Goal: Communication & Community: Answer question/provide support

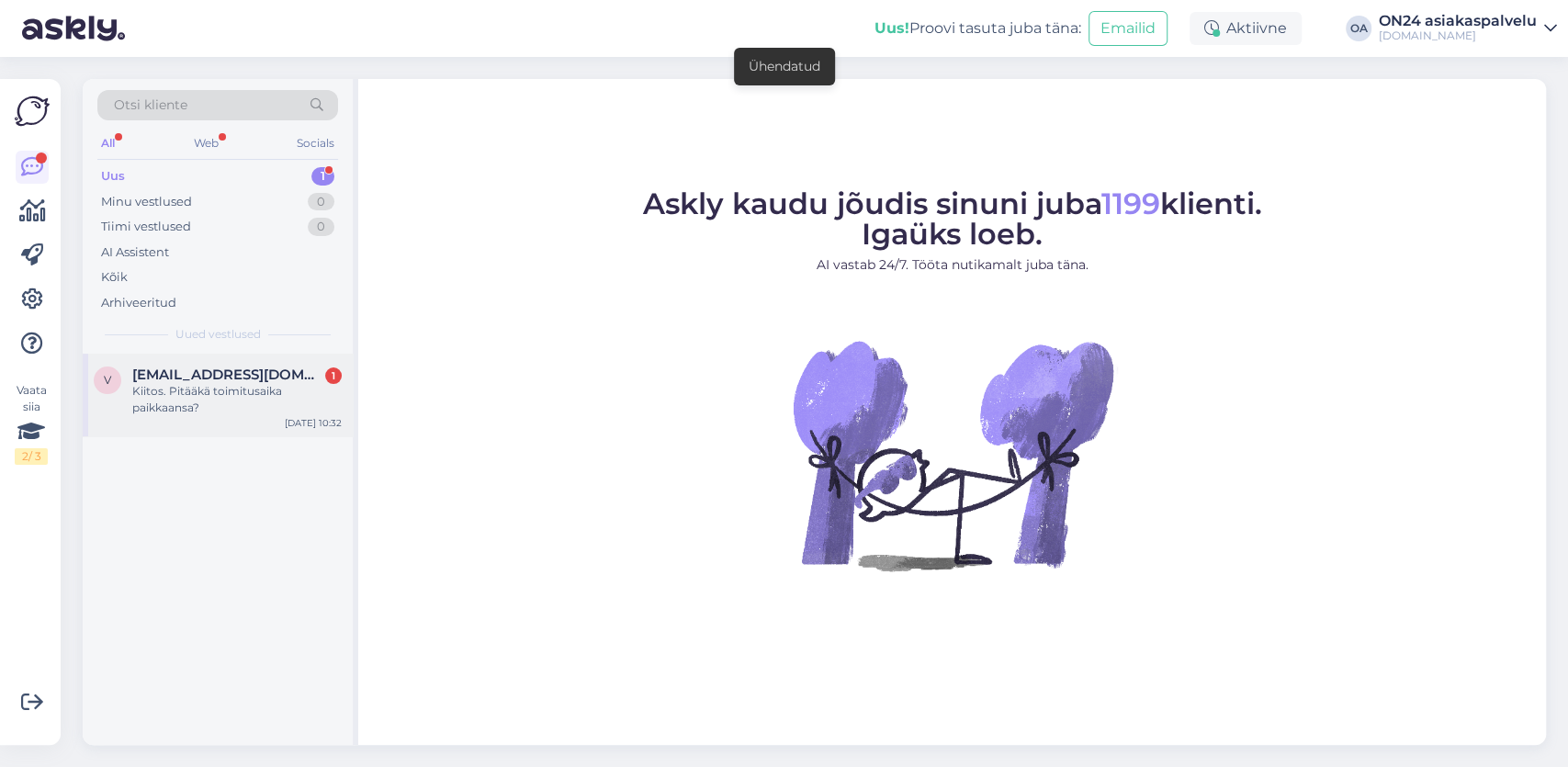
click at [203, 403] on div "Kiitos. Pitääkä toimitusaika paikkaansa?" at bounding box center [237, 400] width 210 height 33
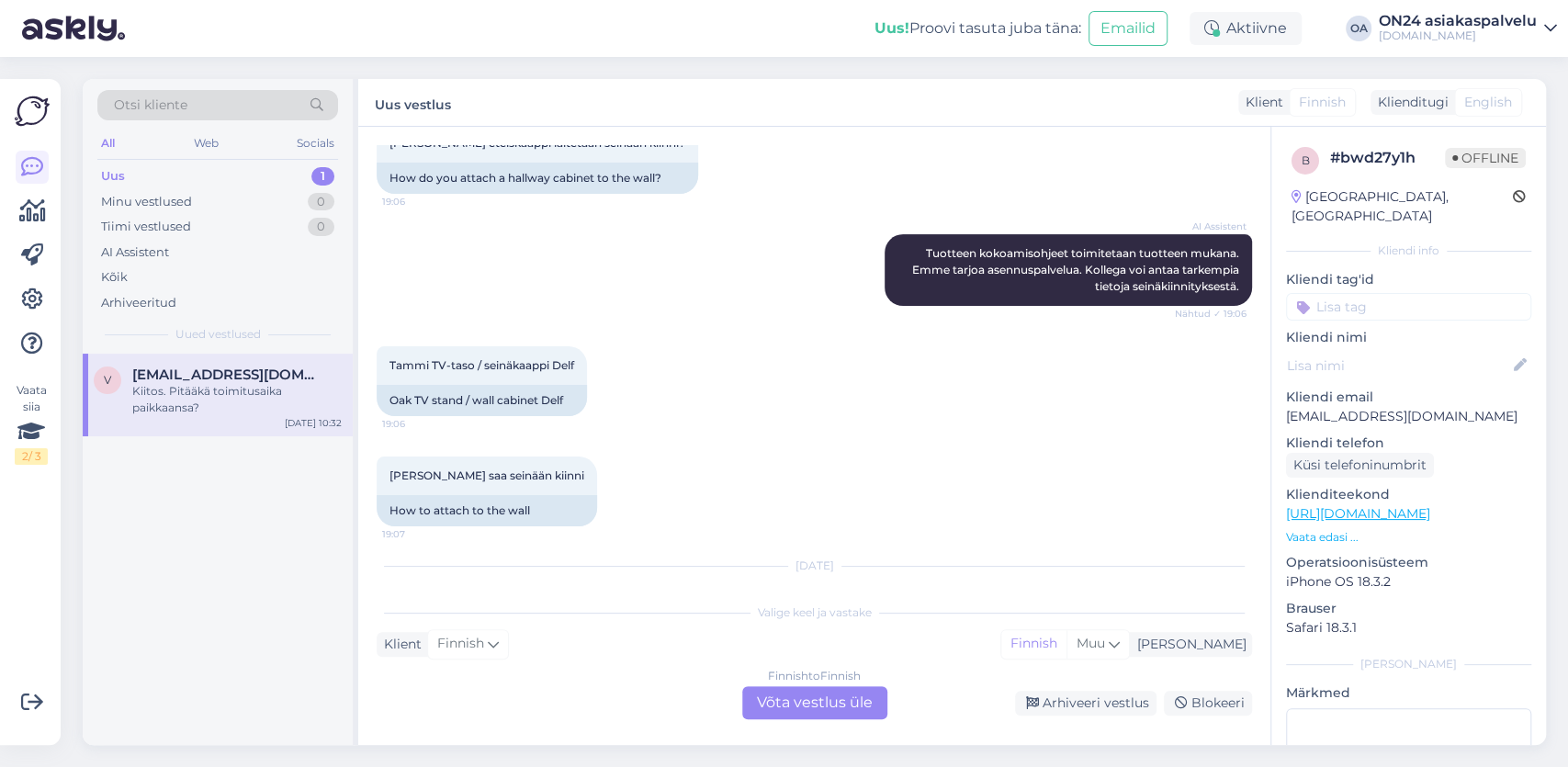
scroll to position [628, 0]
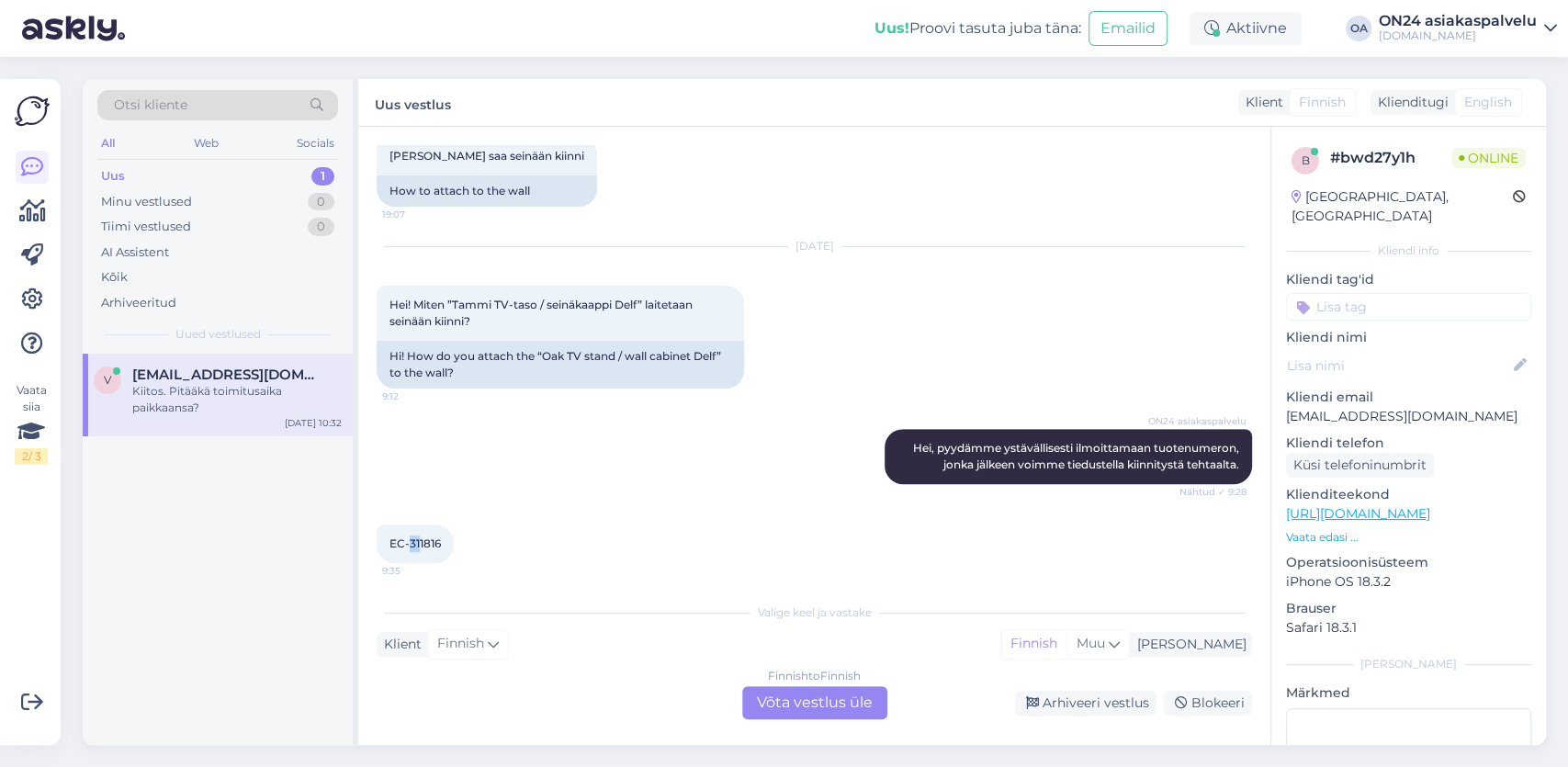
drag, startPoint x: 430, startPoint y: 543, endPoint x: 440, endPoint y: 542, distance: 10.0
click at [440, 542] on span "EC-311816" at bounding box center [414, 543] width 51 height 14
click at [441, 541] on span "EC-311816" at bounding box center [414, 543] width 51 height 14
drag, startPoint x: 431, startPoint y: 540, endPoint x: 466, endPoint y: 542, distance: 35.1
click at [453, 542] on div "EC-311816 9:35" at bounding box center [414, 544] width 77 height 39
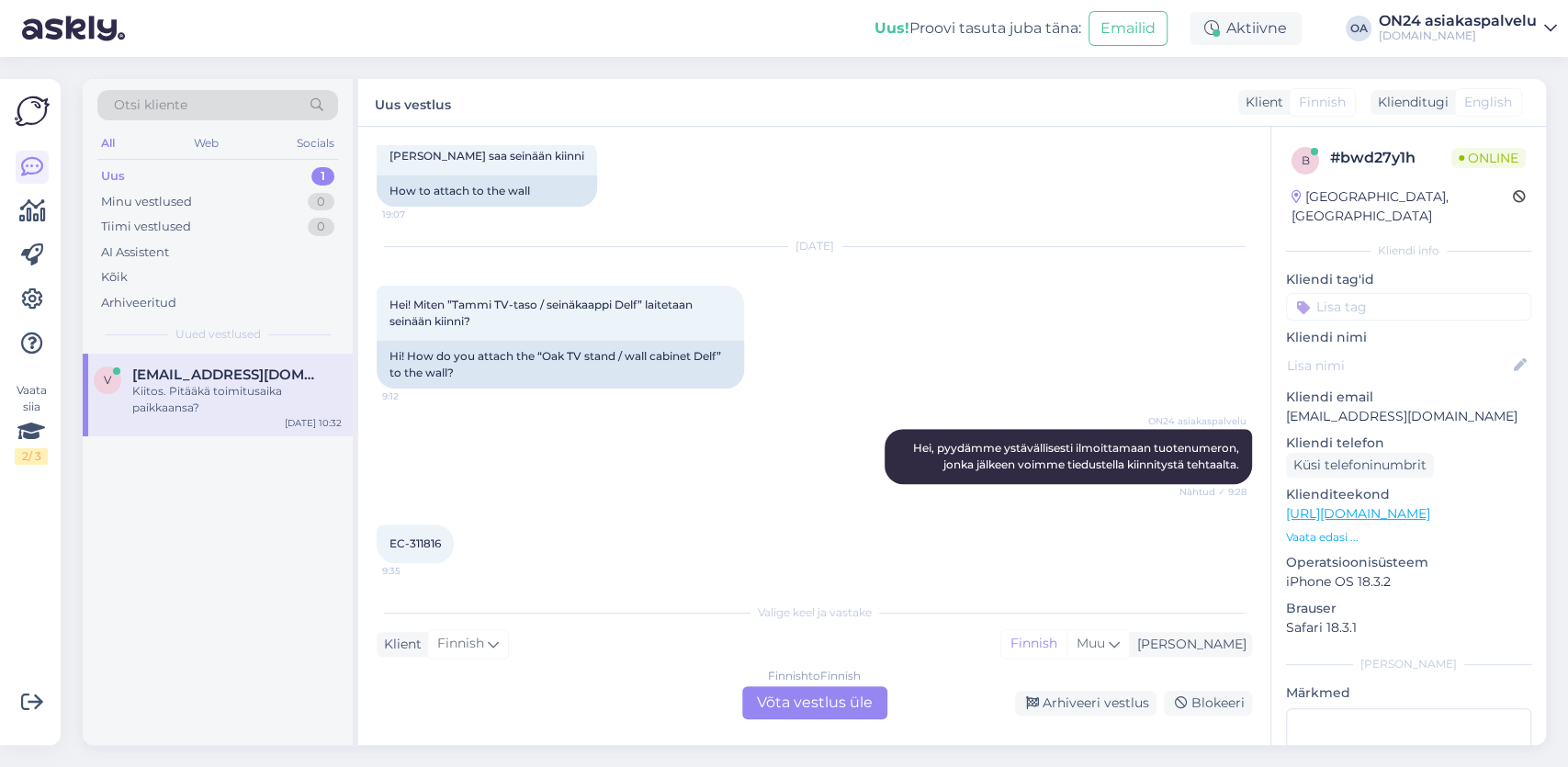
copy span "311816"
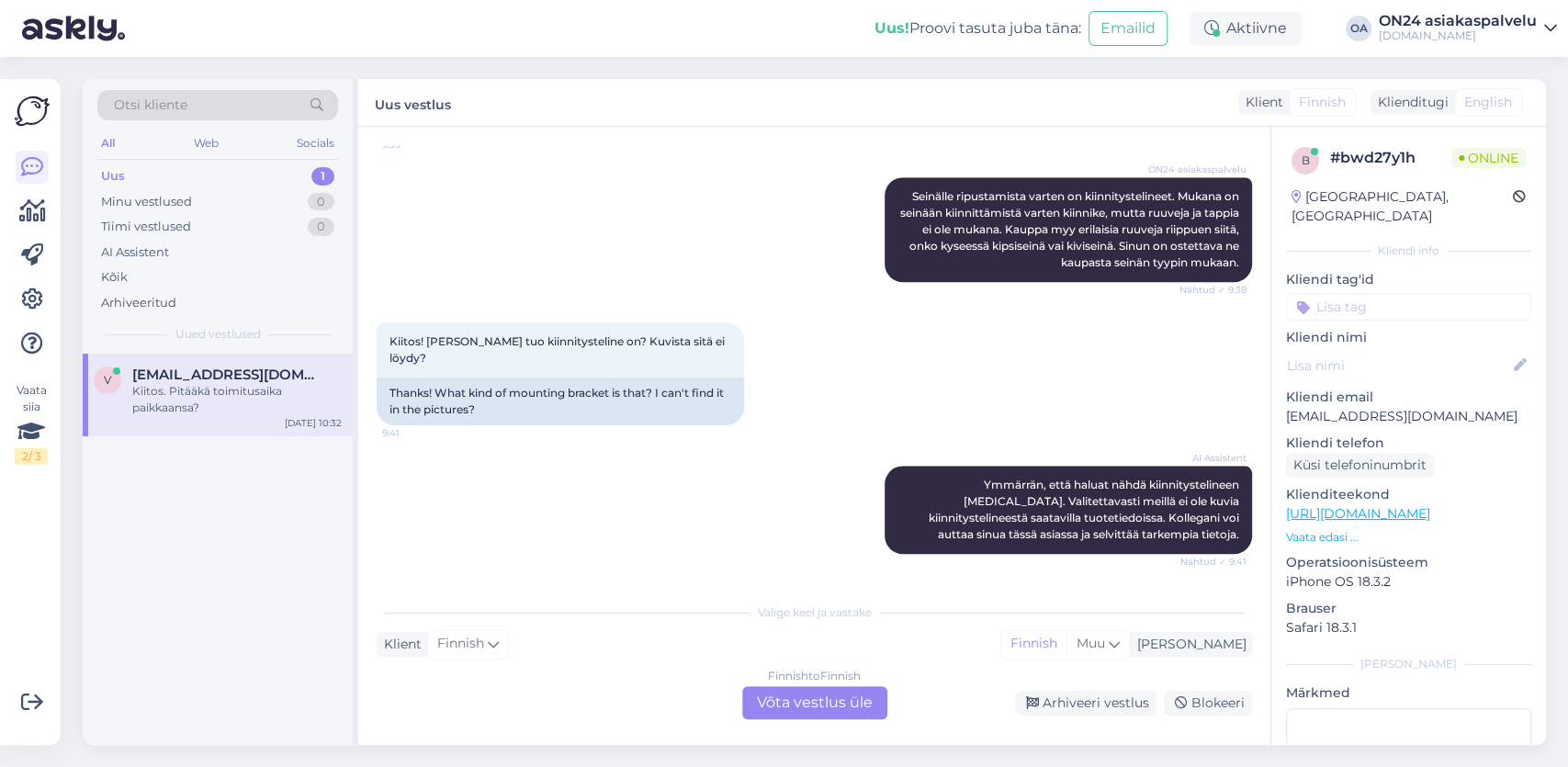
click at [828, 704] on div "Finnish to Finnish Võta vestlus üle" at bounding box center [815, 703] width 146 height 33
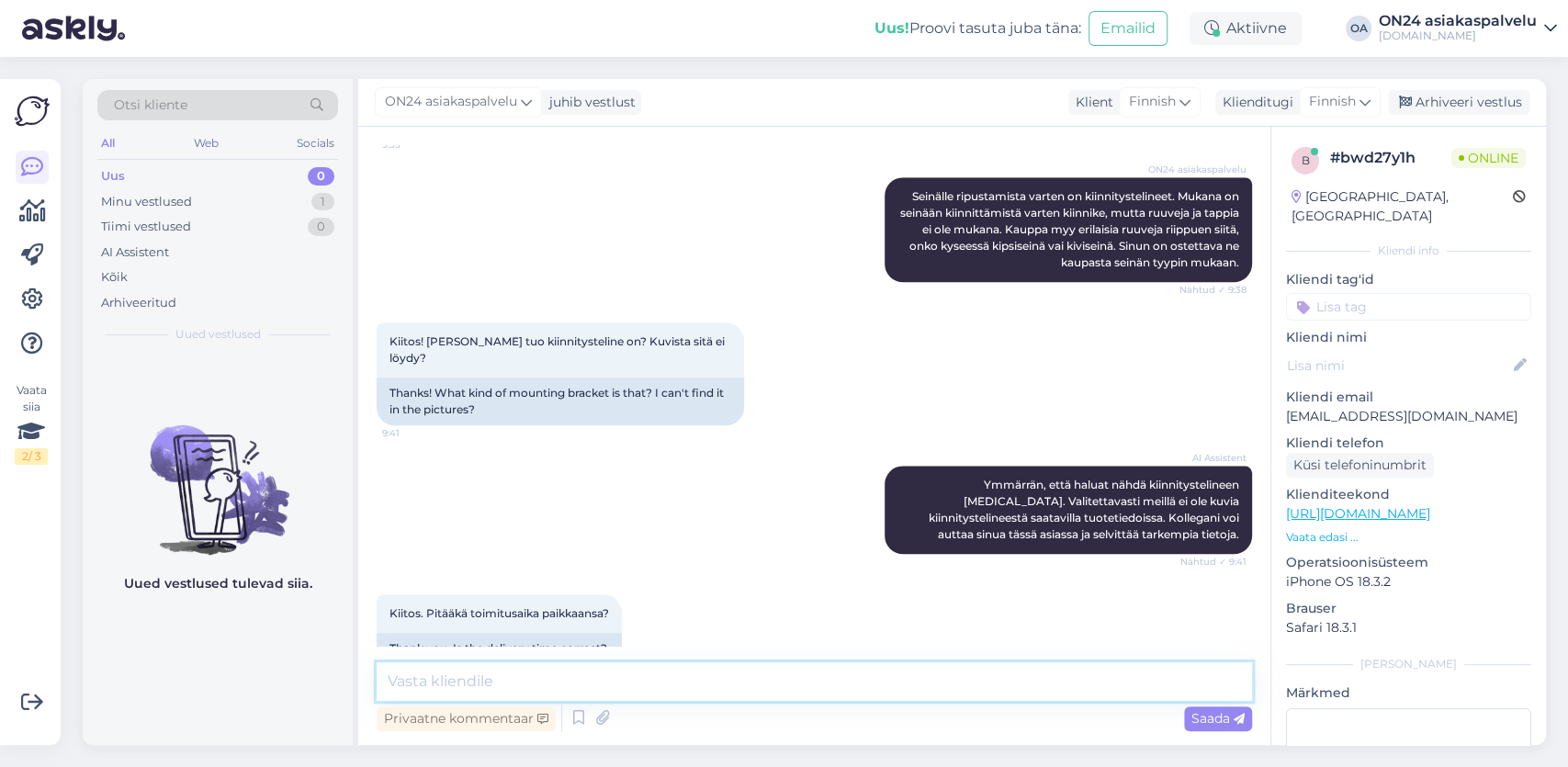
click at [407, 679] on textarea at bounding box center [814, 682] width 875 height 39
type textarea "Hei, kiinnitystelineestä/ripustuksista ei ole valitettavasti saatavana kuvaa."
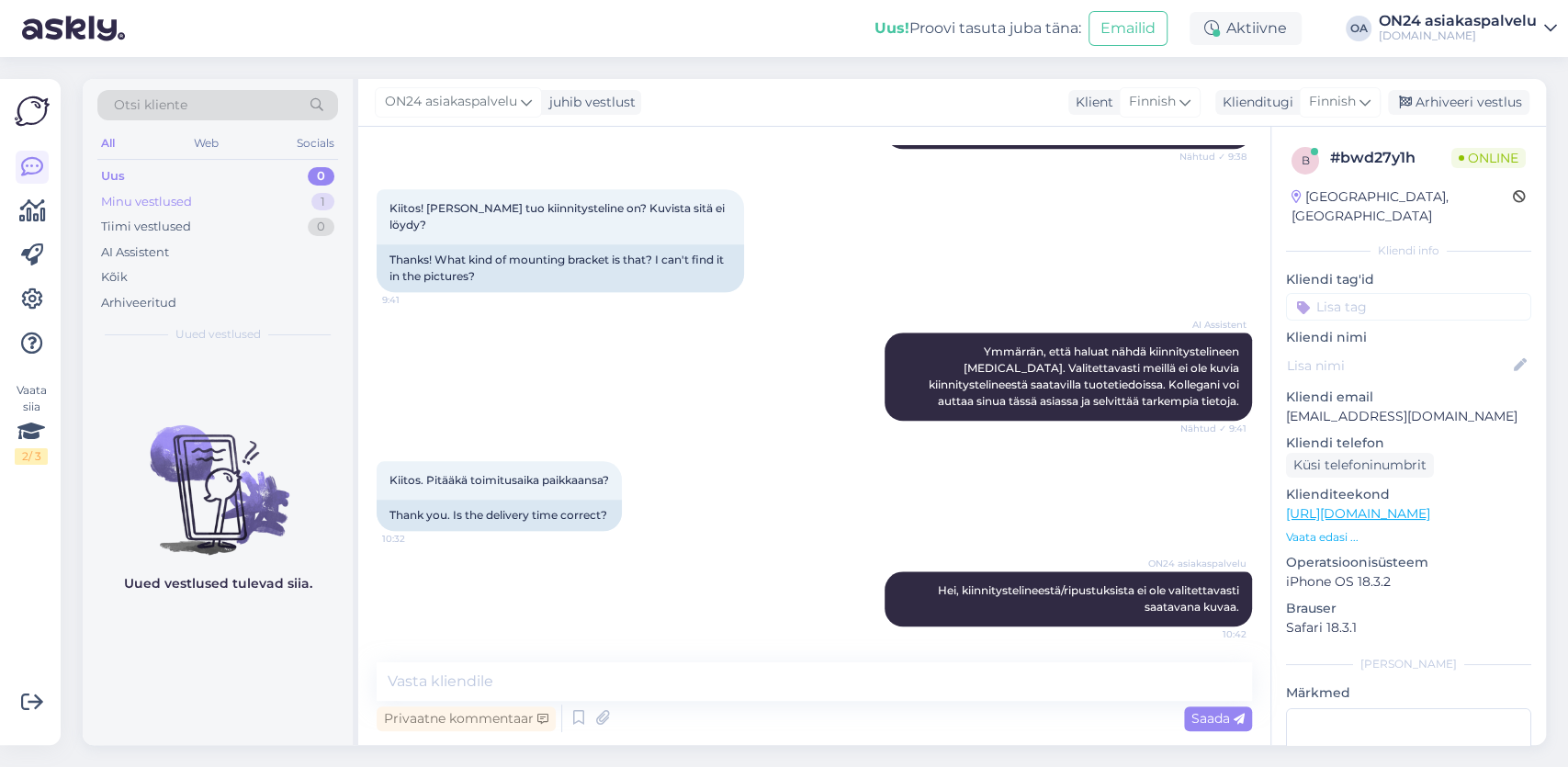
click at [194, 197] on div "Minu vestlused 1" at bounding box center [218, 202] width 241 height 26
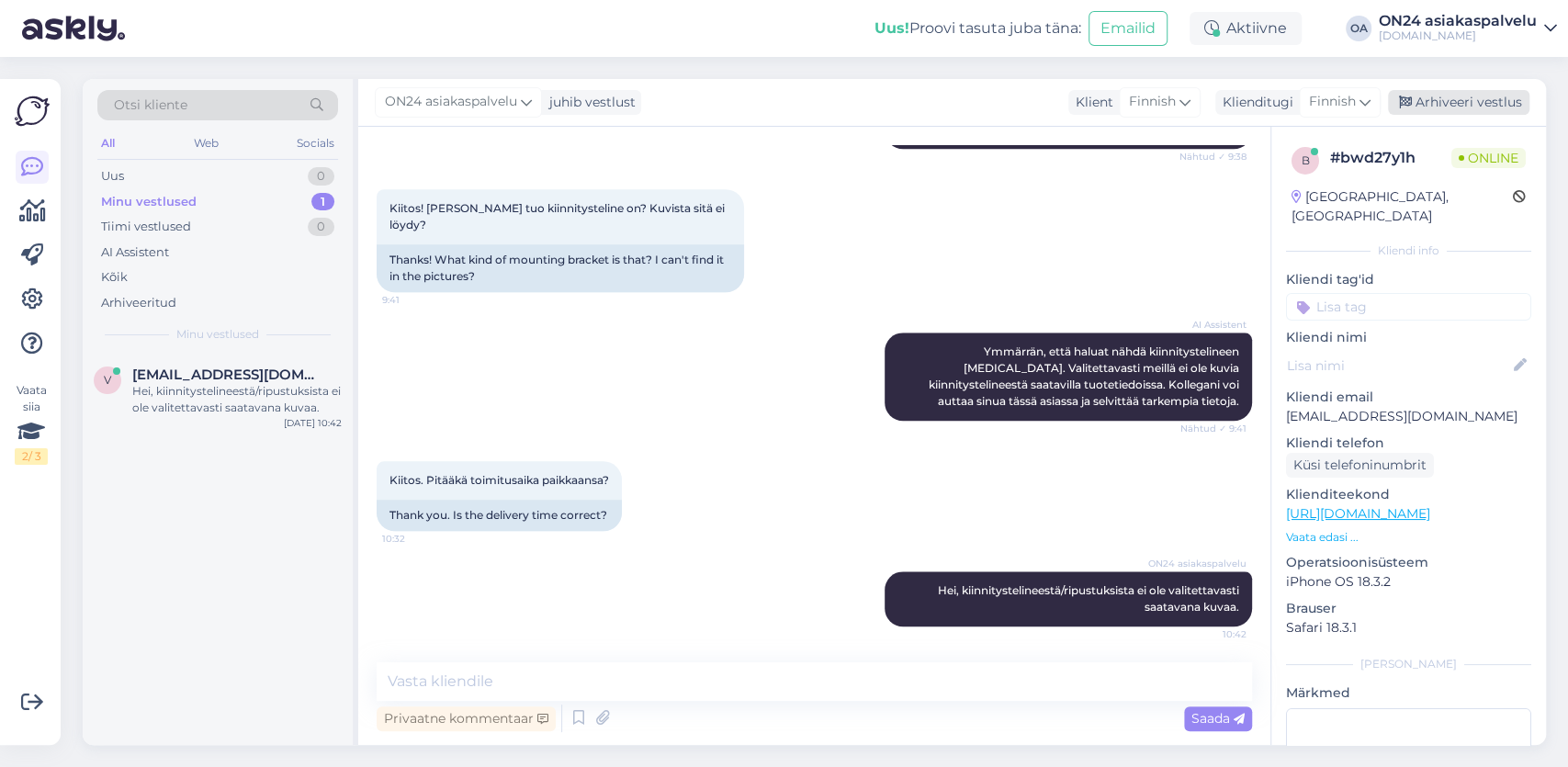
click at [1454, 101] on div "Arhiveeri vestlus" at bounding box center [1459, 102] width 142 height 25
